Goal: Navigation & Orientation: Find specific page/section

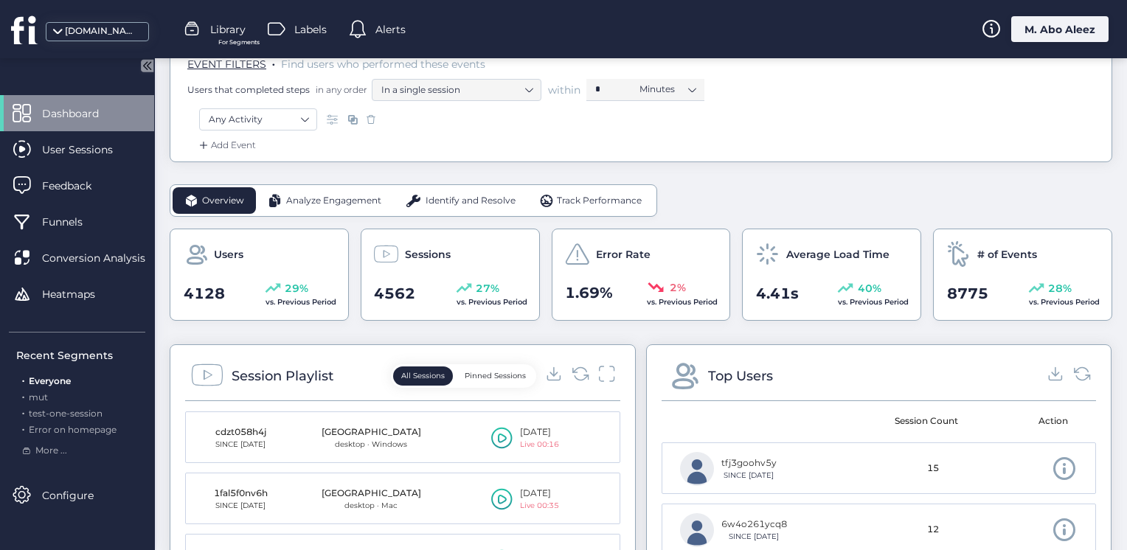
scroll to position [295, 0]
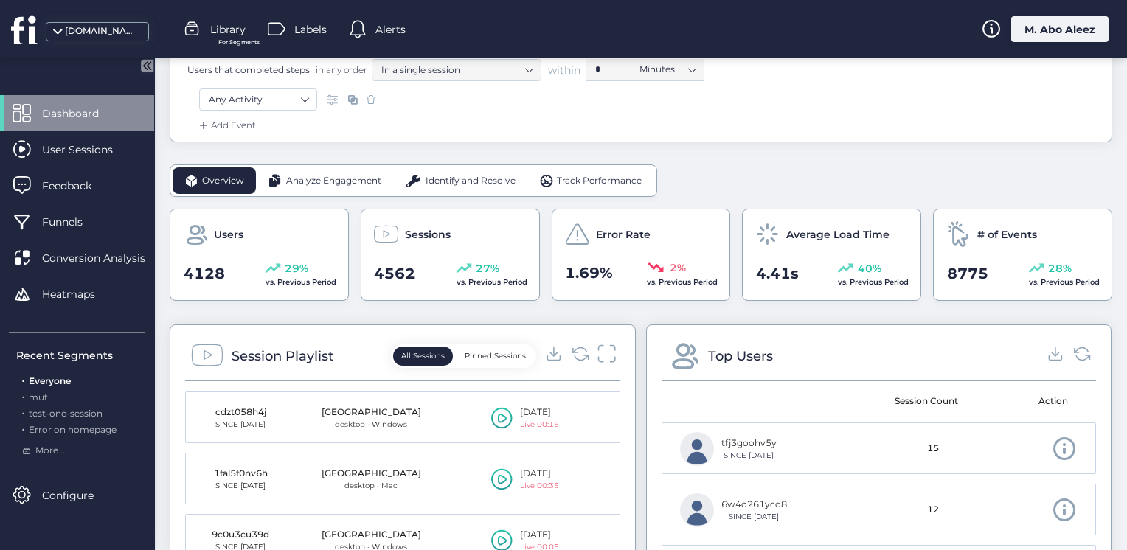
click at [600, 350] on icon at bounding box center [606, 354] width 19 height 20
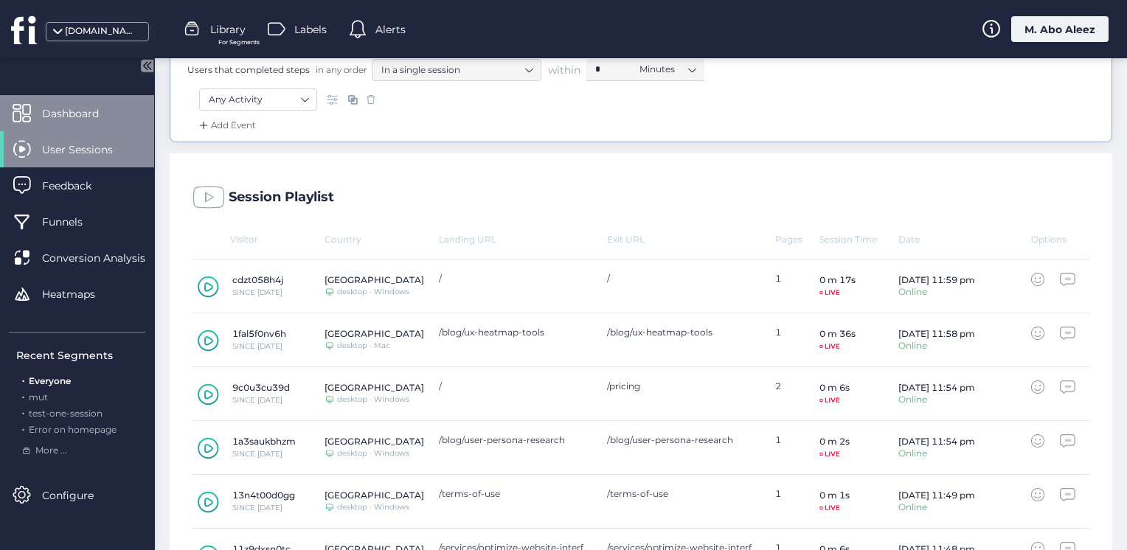
click at [127, 118] on div "Dashboard" at bounding box center [77, 113] width 154 height 36
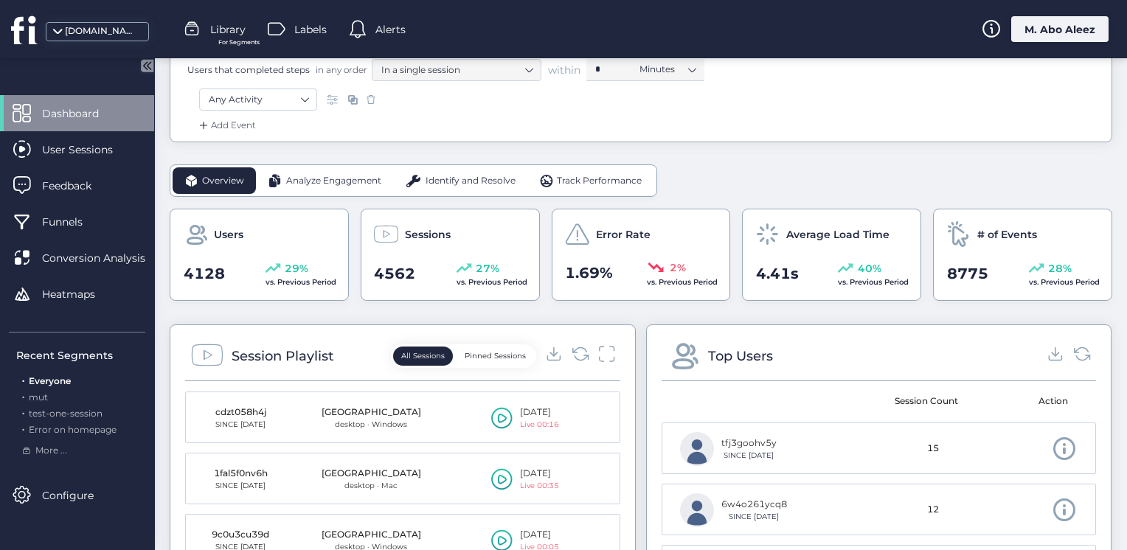
click at [350, 187] on div "Analyze Engagement" at bounding box center [324, 180] width 137 height 27
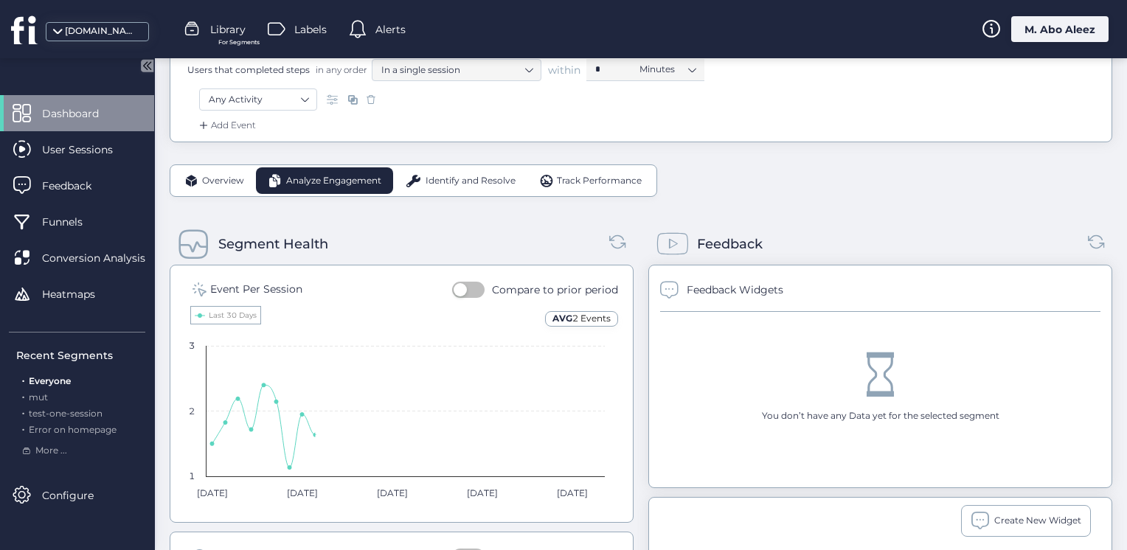
click at [458, 174] on span "Identify and Resolve" at bounding box center [471, 181] width 90 height 14
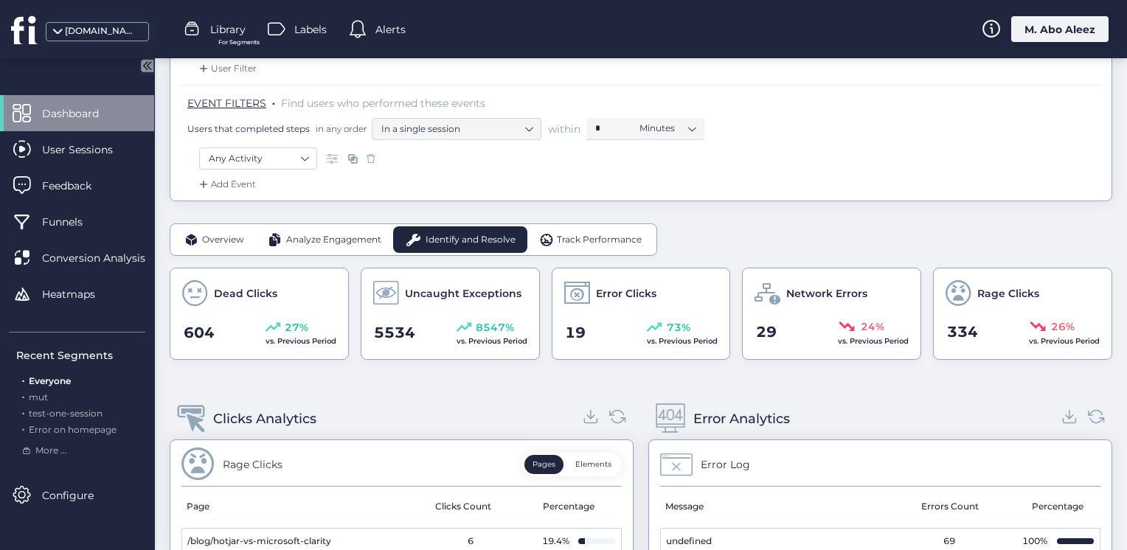
scroll to position [148, 0]
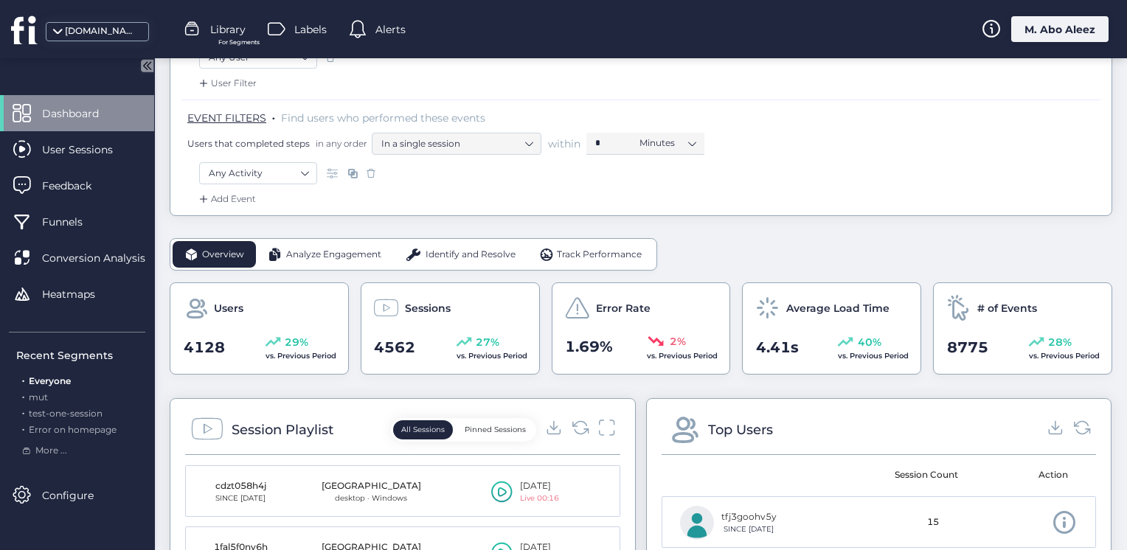
click at [348, 249] on span "Analyze Engagement" at bounding box center [333, 255] width 95 height 14
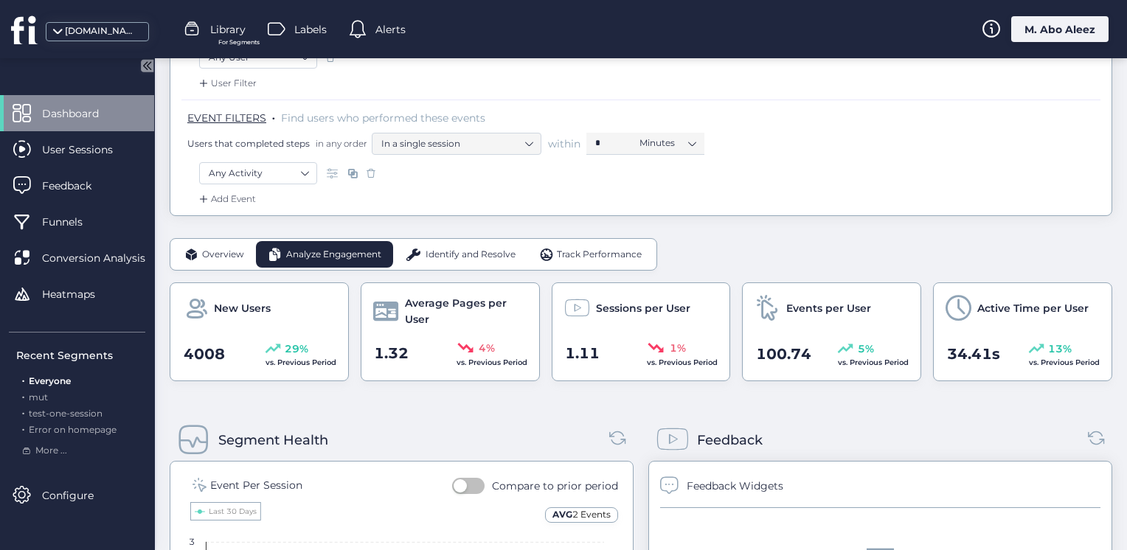
click at [418, 252] on span at bounding box center [413, 254] width 17 height 15
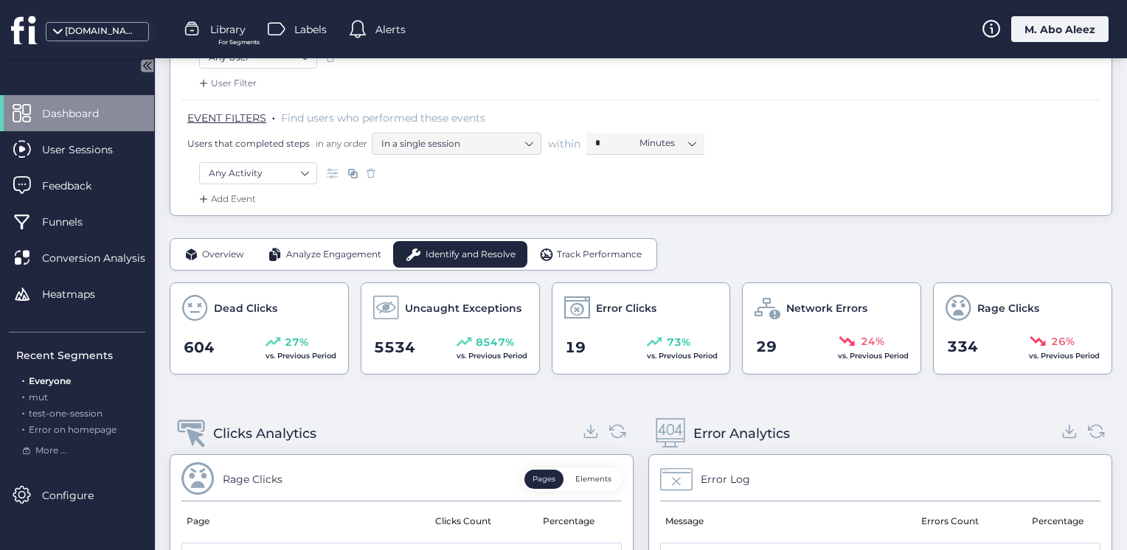
click at [341, 249] on span "Analyze Engagement" at bounding box center [333, 255] width 95 height 14
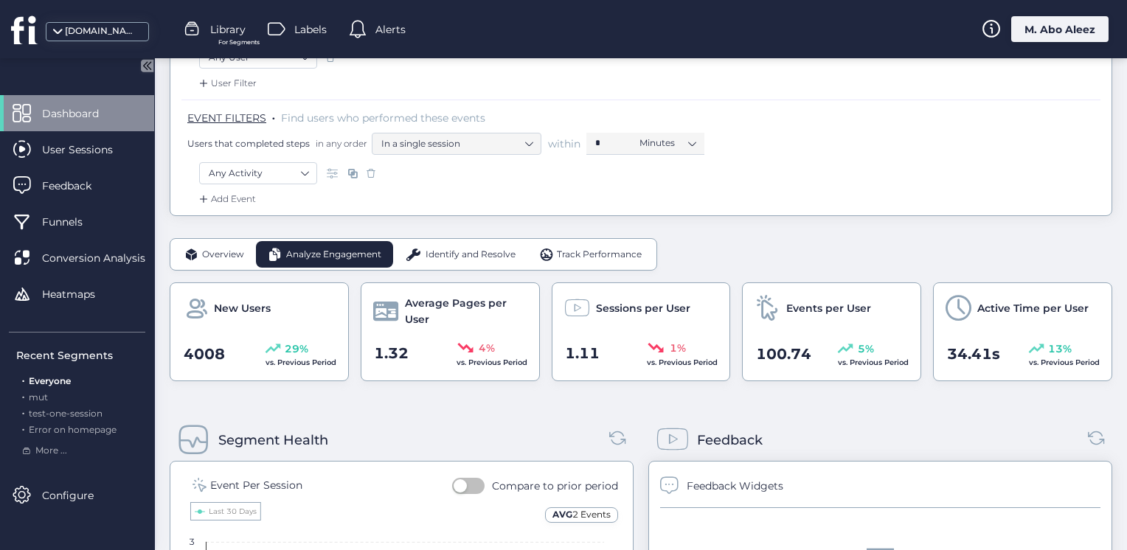
drag, startPoint x: 238, startPoint y: 246, endPoint x: 601, endPoint y: 254, distance: 363.1
click at [239, 248] on span "Overview" at bounding box center [223, 255] width 42 height 14
click at [421, 243] on div "Identify and Resolve" at bounding box center [460, 254] width 134 height 27
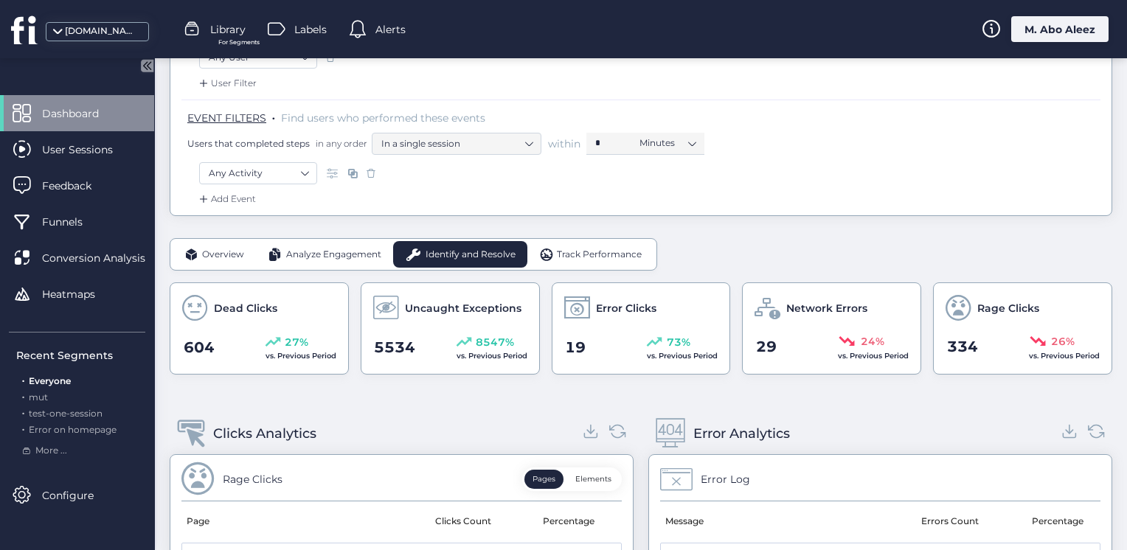
click at [477, 262] on div "Identify and Resolve" at bounding box center [460, 254] width 134 height 27
click at [241, 252] on span "Overview" at bounding box center [223, 255] width 42 height 14
click at [308, 249] on span "Analyze Engagement" at bounding box center [333, 255] width 95 height 14
